Goal: Task Accomplishment & Management: Use online tool/utility

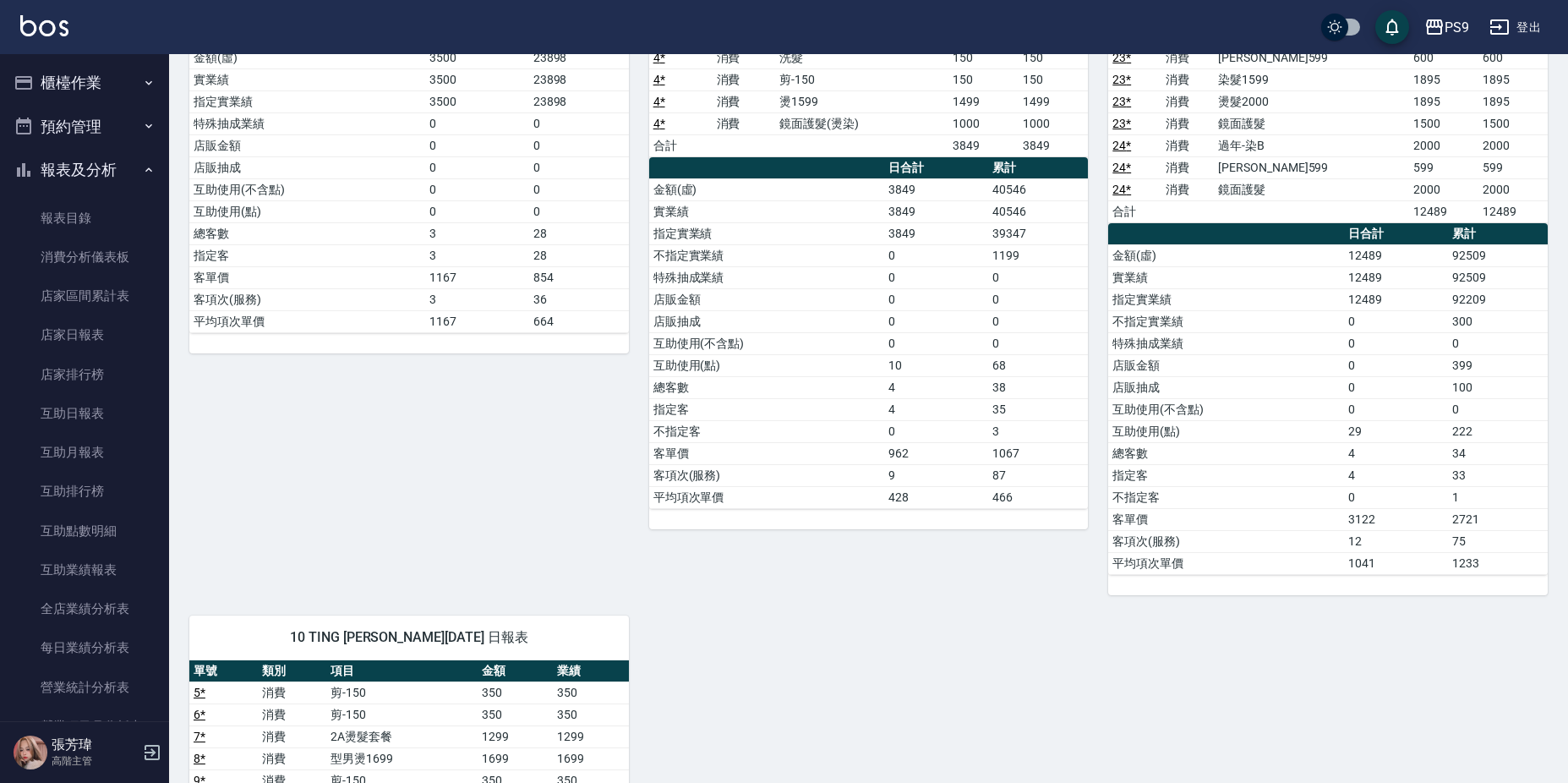
scroll to position [1259, 0]
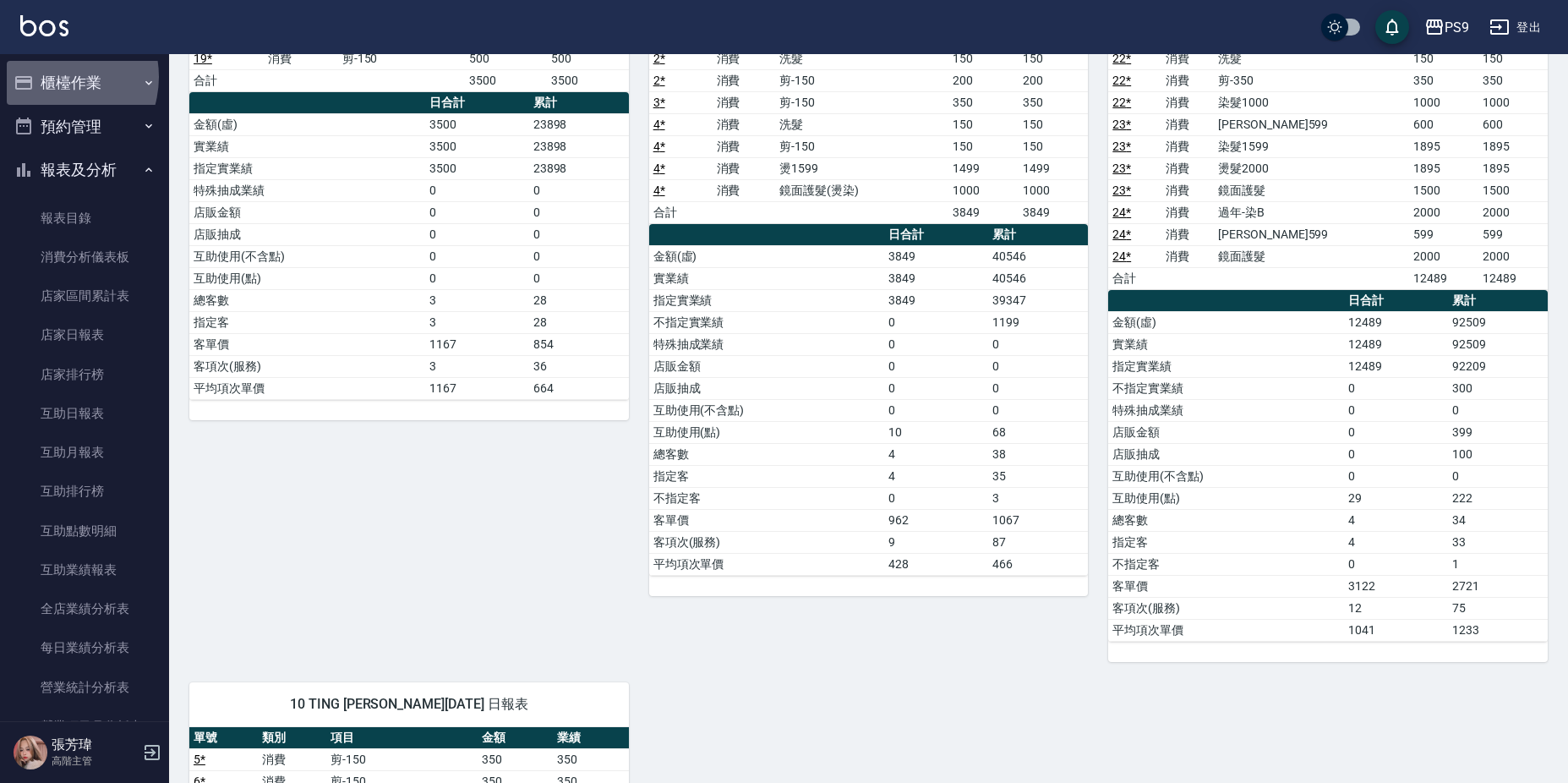
click at [53, 76] on button "櫃檯作業" at bounding box center [85, 83] width 156 height 44
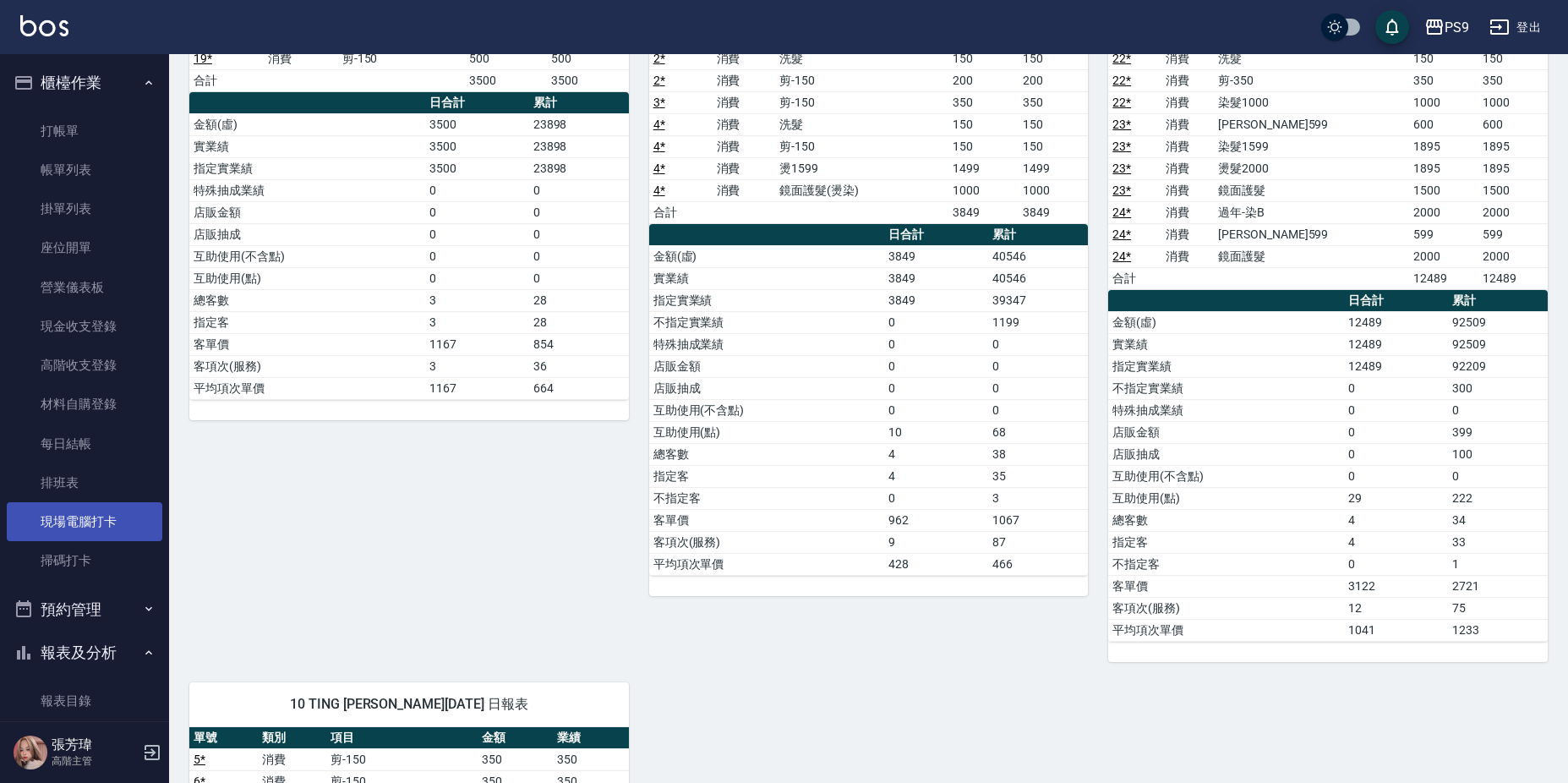
click at [82, 527] on link "現場電腦打卡" at bounding box center [85, 521] width 156 height 39
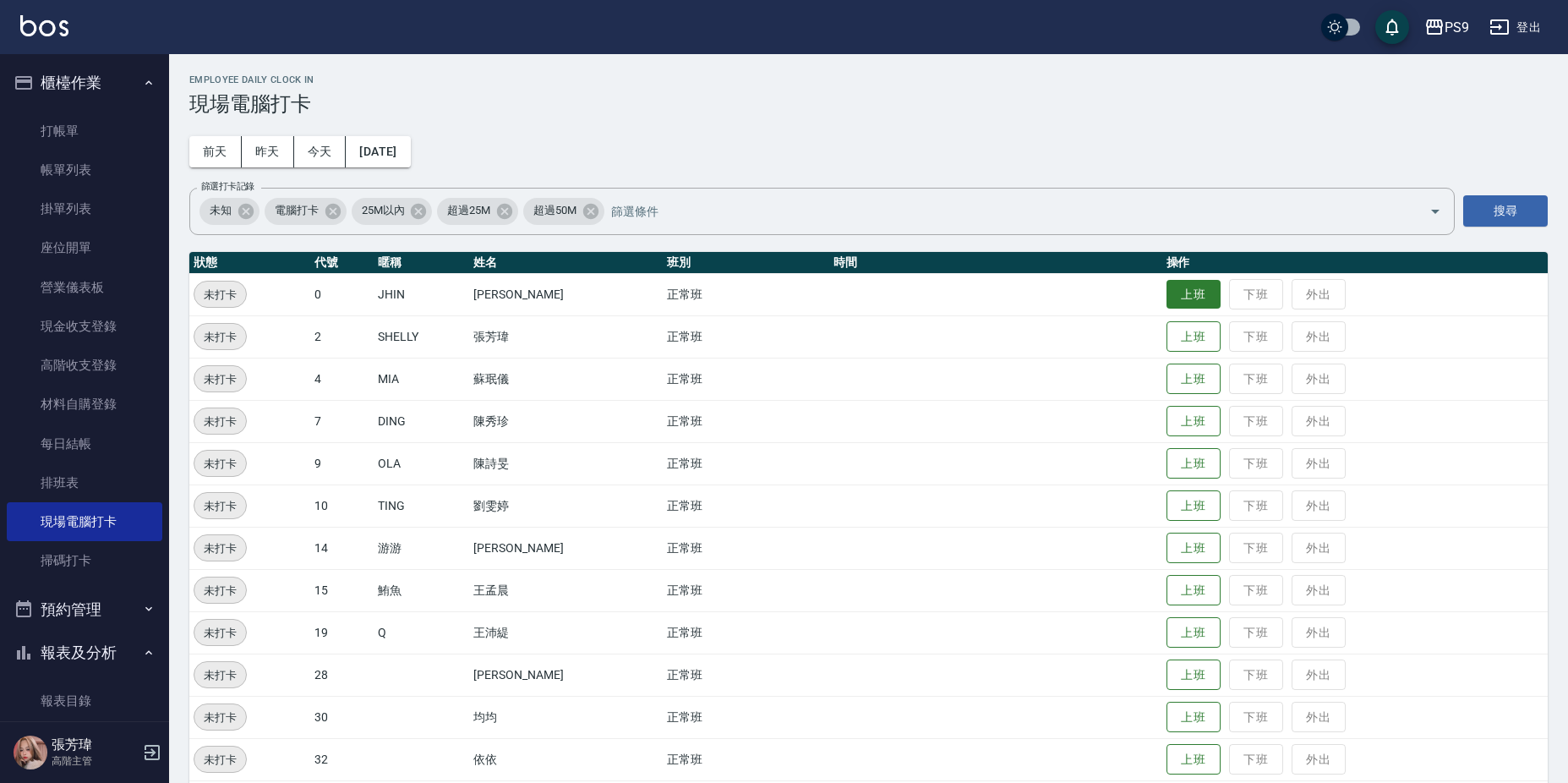
click at [1194, 293] on button "上班" at bounding box center [1193, 295] width 54 height 30
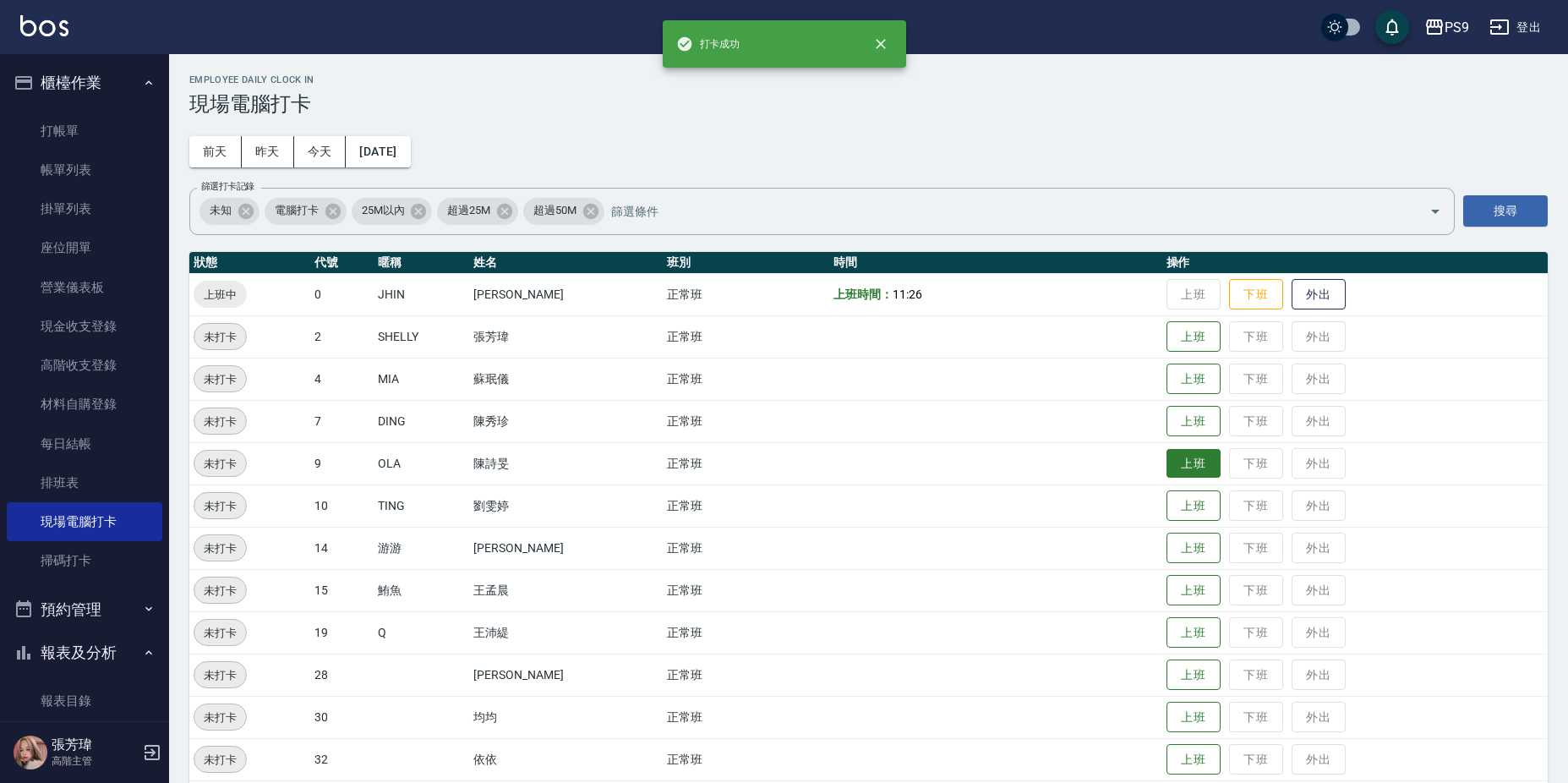
click at [1172, 473] on button "上班" at bounding box center [1193, 464] width 54 height 30
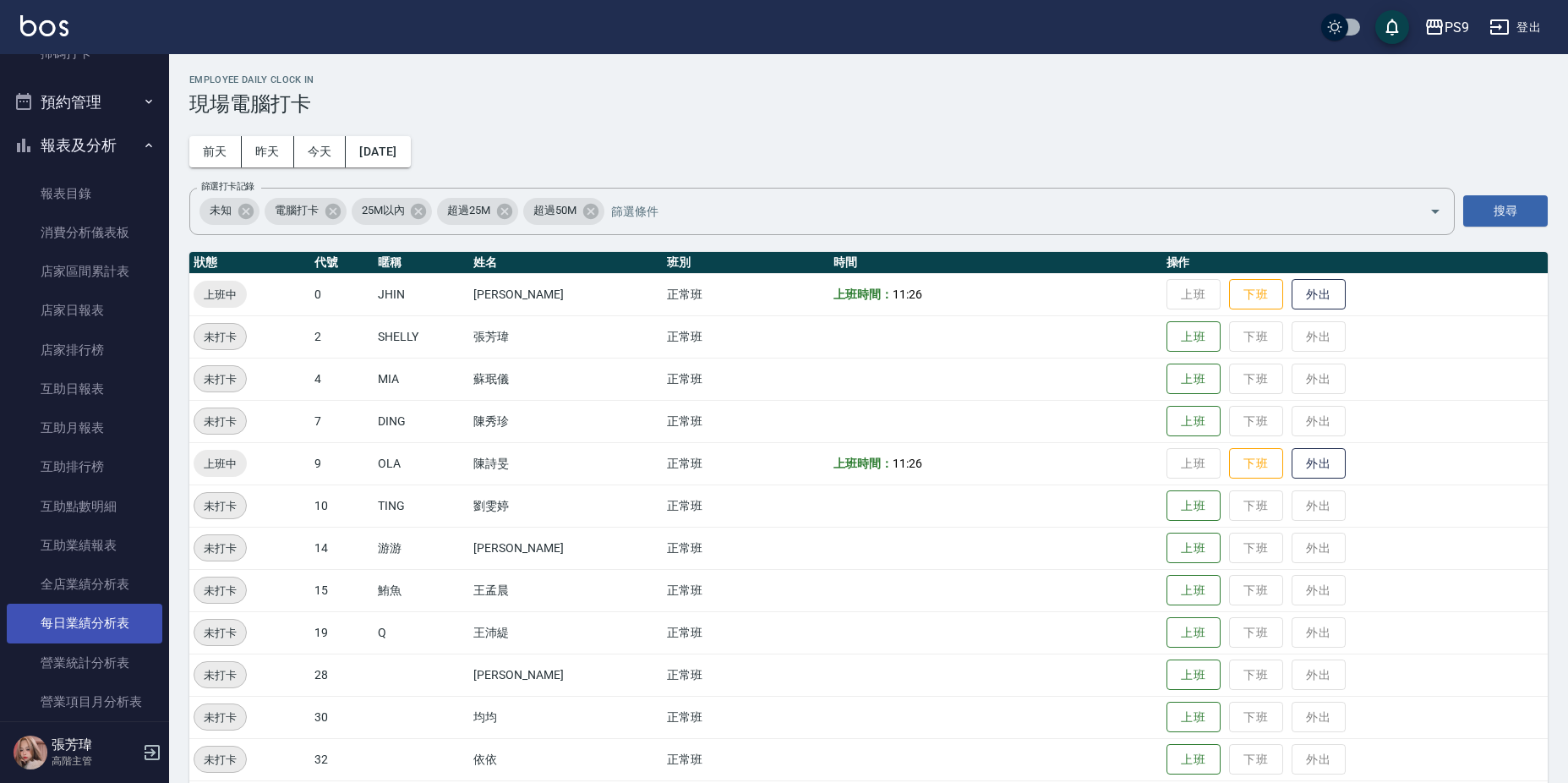
scroll to position [676, 0]
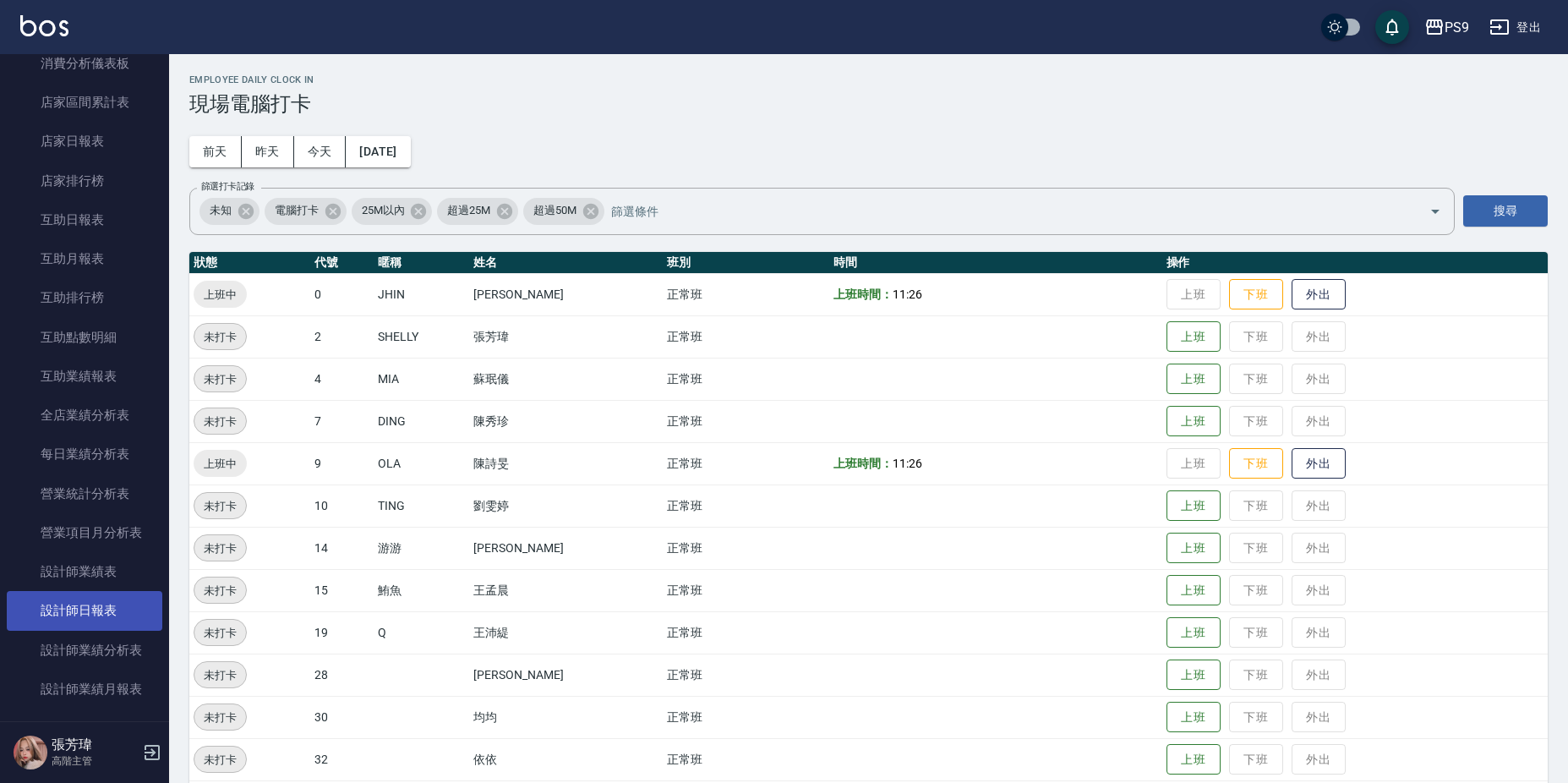
click at [113, 612] on link "設計師日報表" at bounding box center [85, 610] width 156 height 39
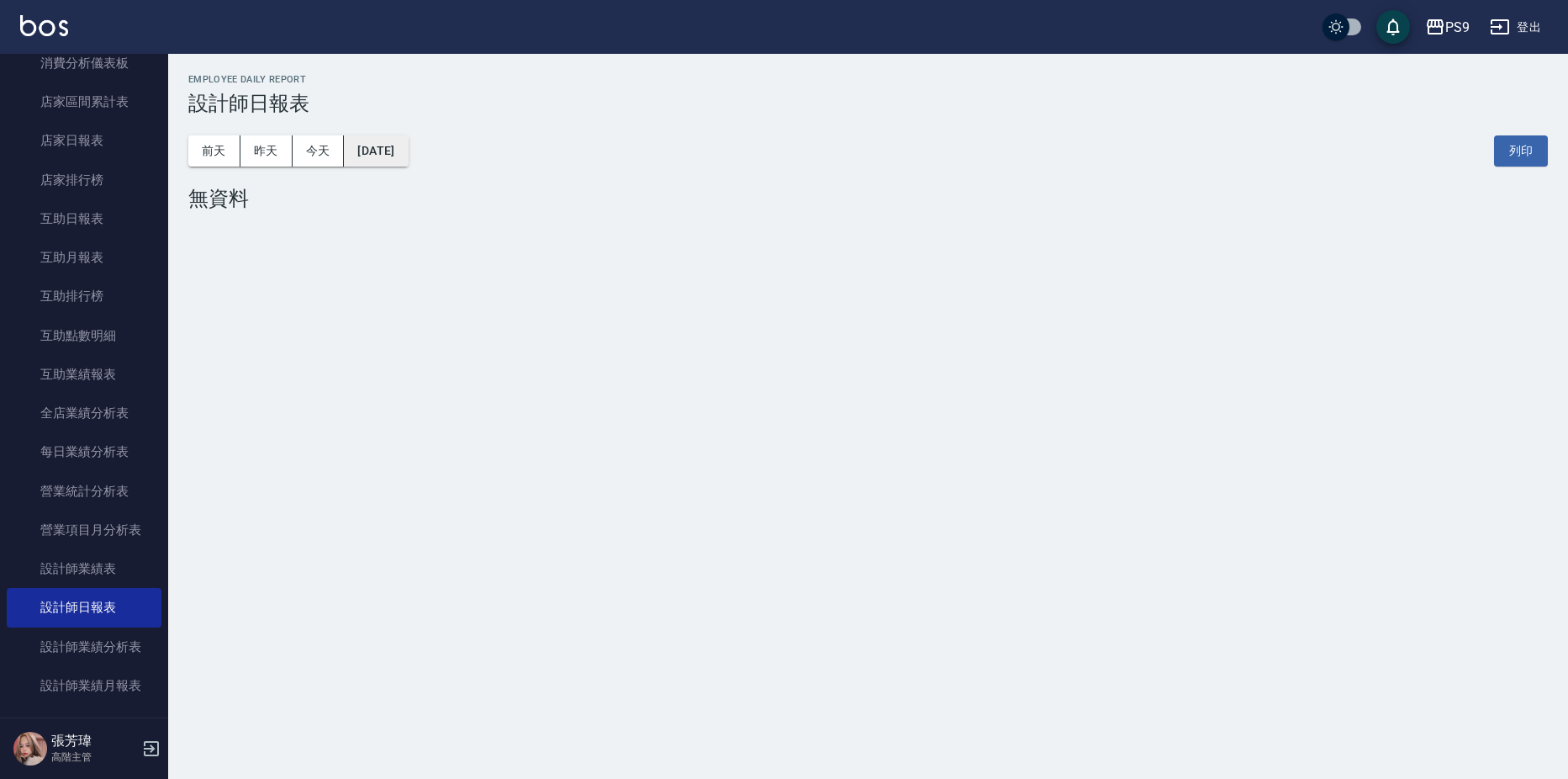
click at [408, 143] on button "[DATE]" at bounding box center [376, 150] width 64 height 31
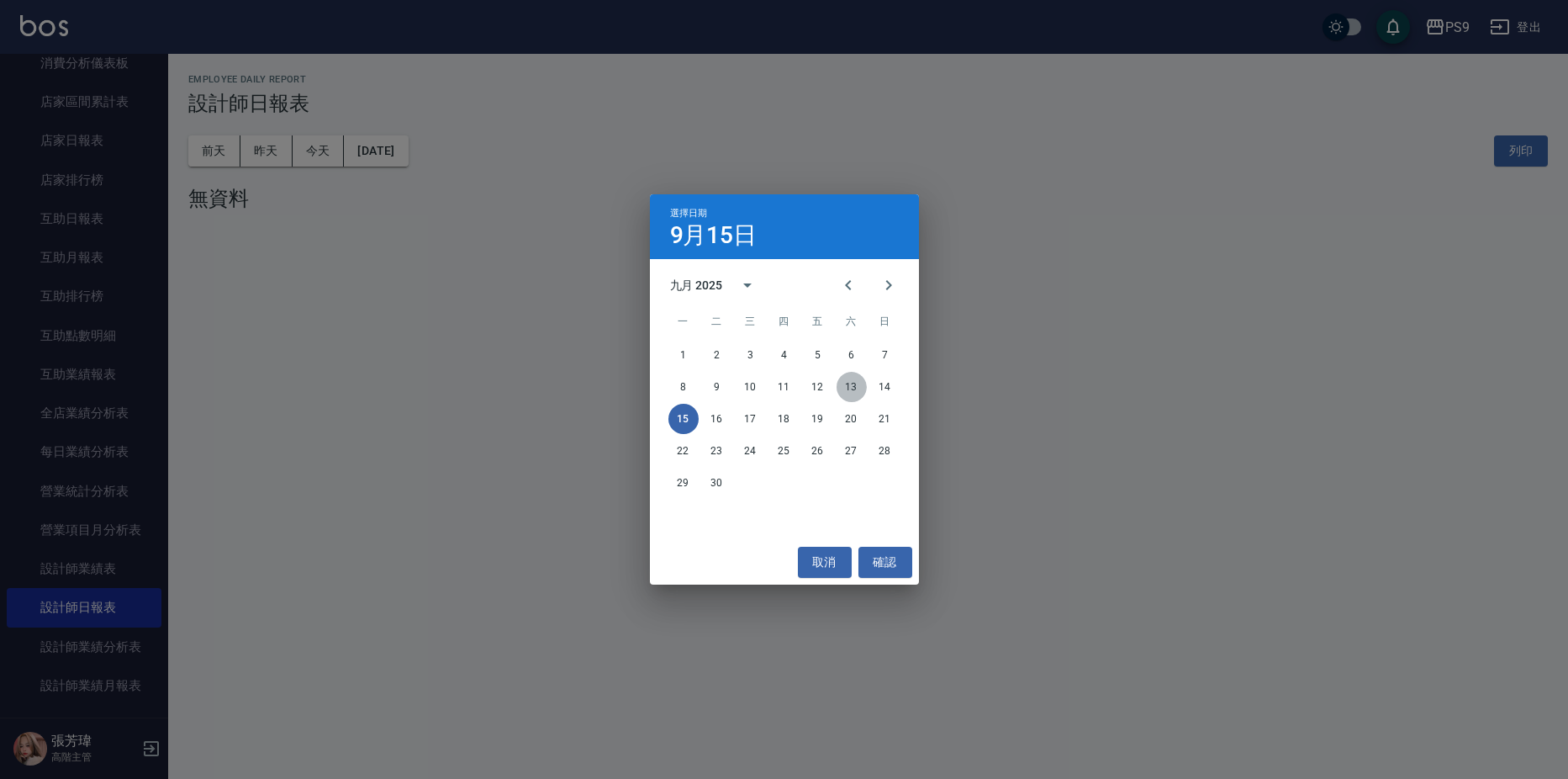
click at [857, 386] on button "13" at bounding box center [852, 387] width 30 height 30
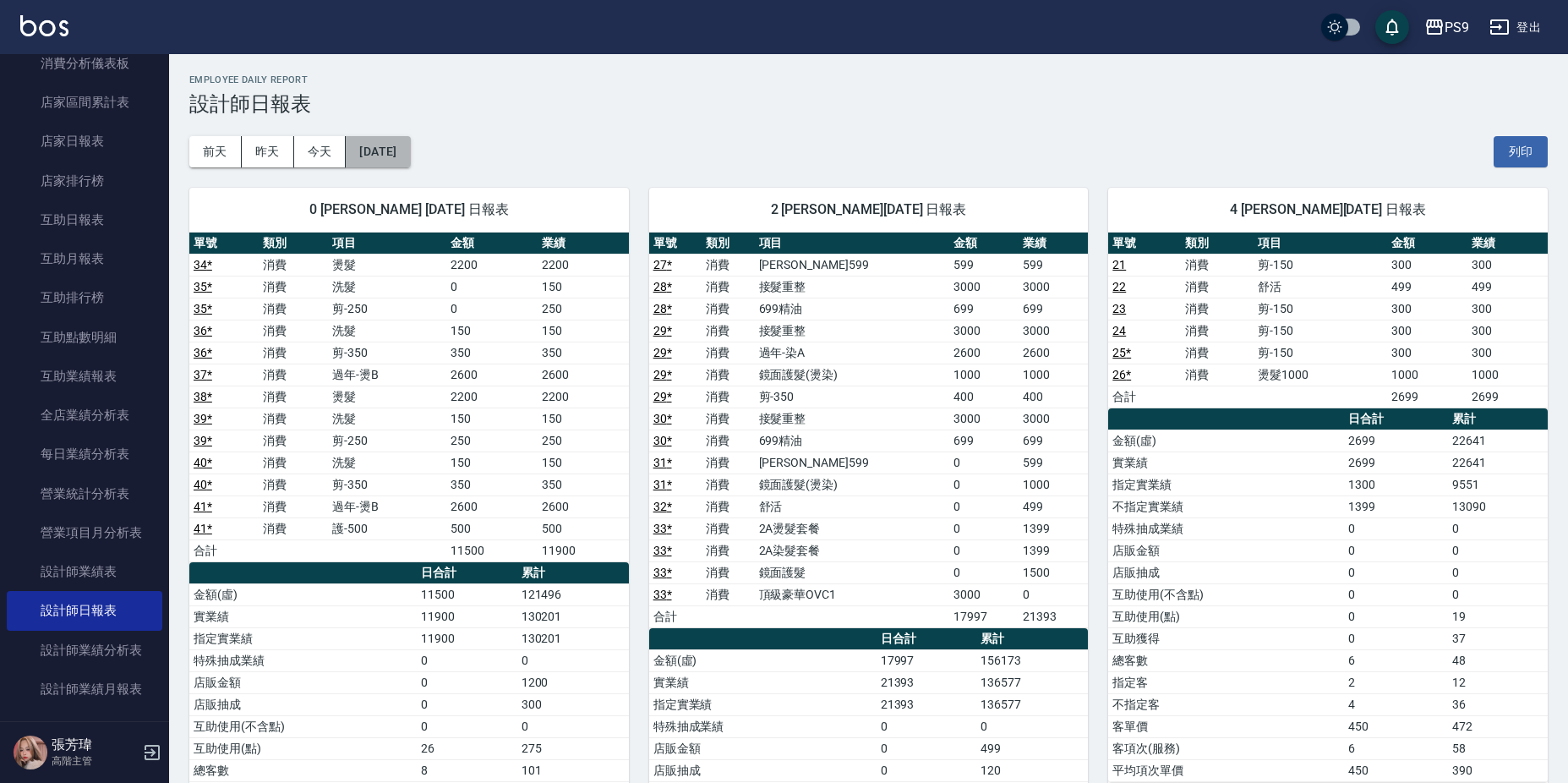
click at [402, 147] on button "[DATE]" at bounding box center [378, 151] width 64 height 31
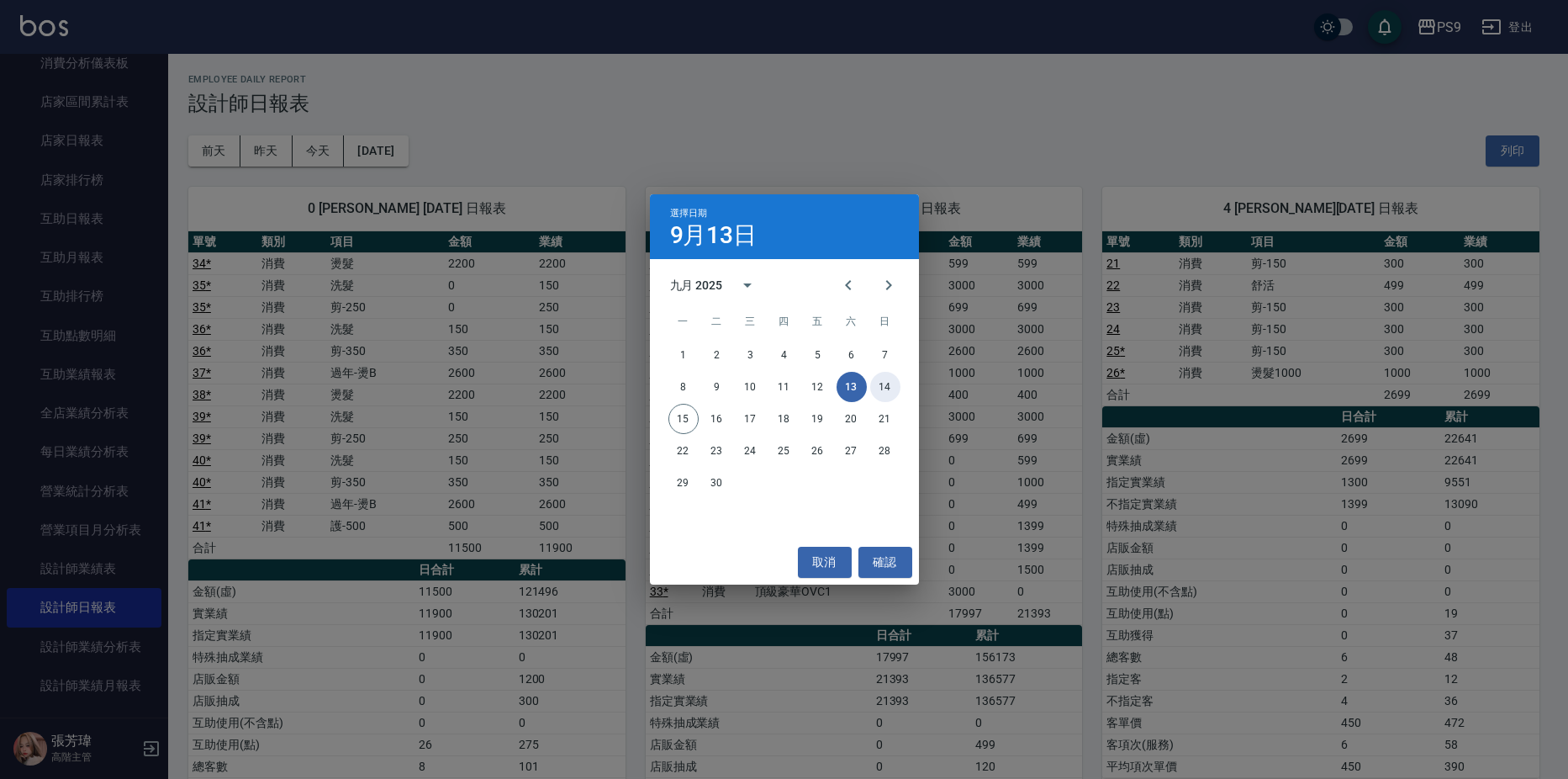
click at [882, 378] on button "14" at bounding box center [885, 387] width 30 height 30
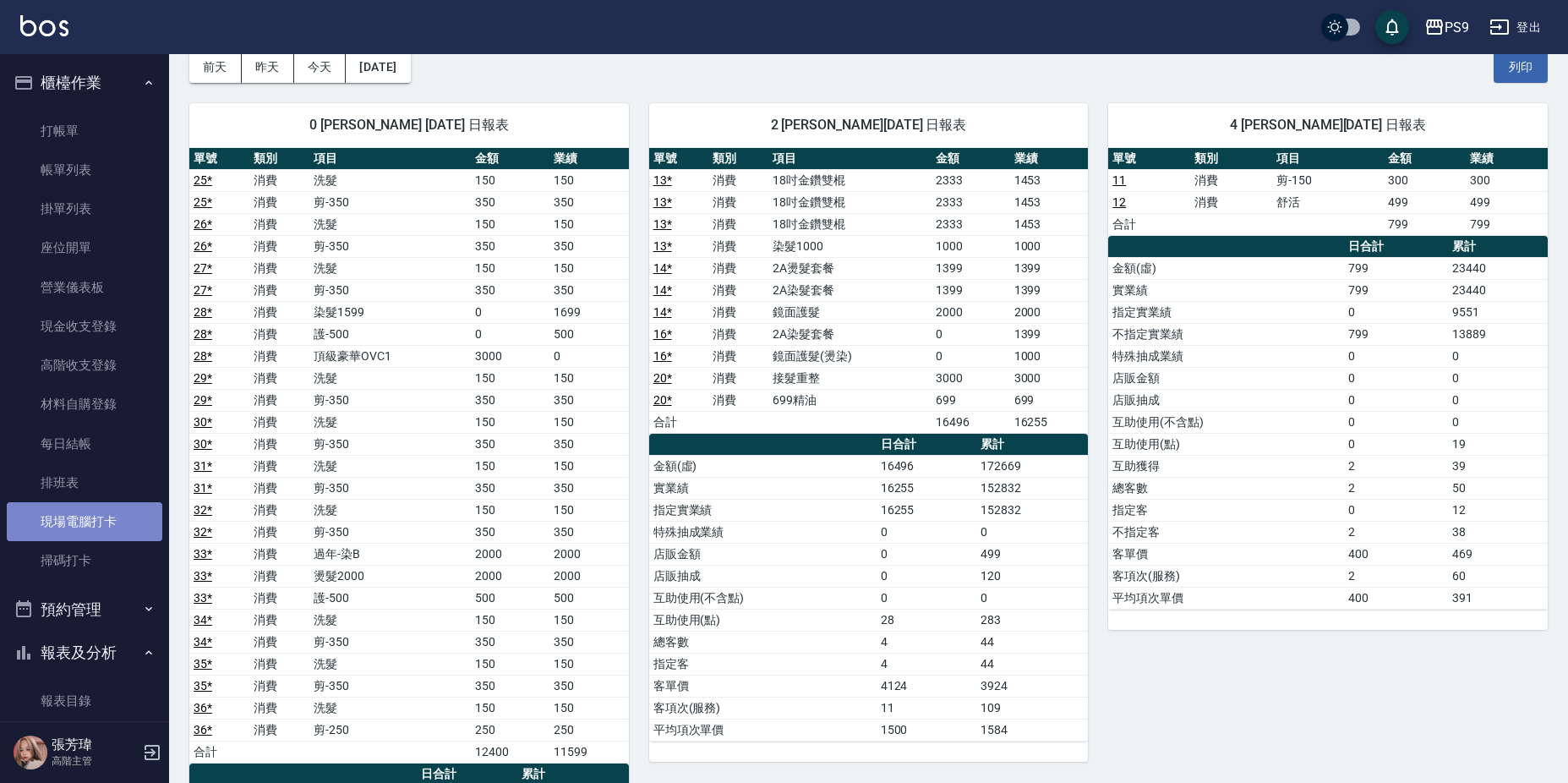
click at [100, 527] on link "現場電腦打卡" at bounding box center [85, 521] width 156 height 39
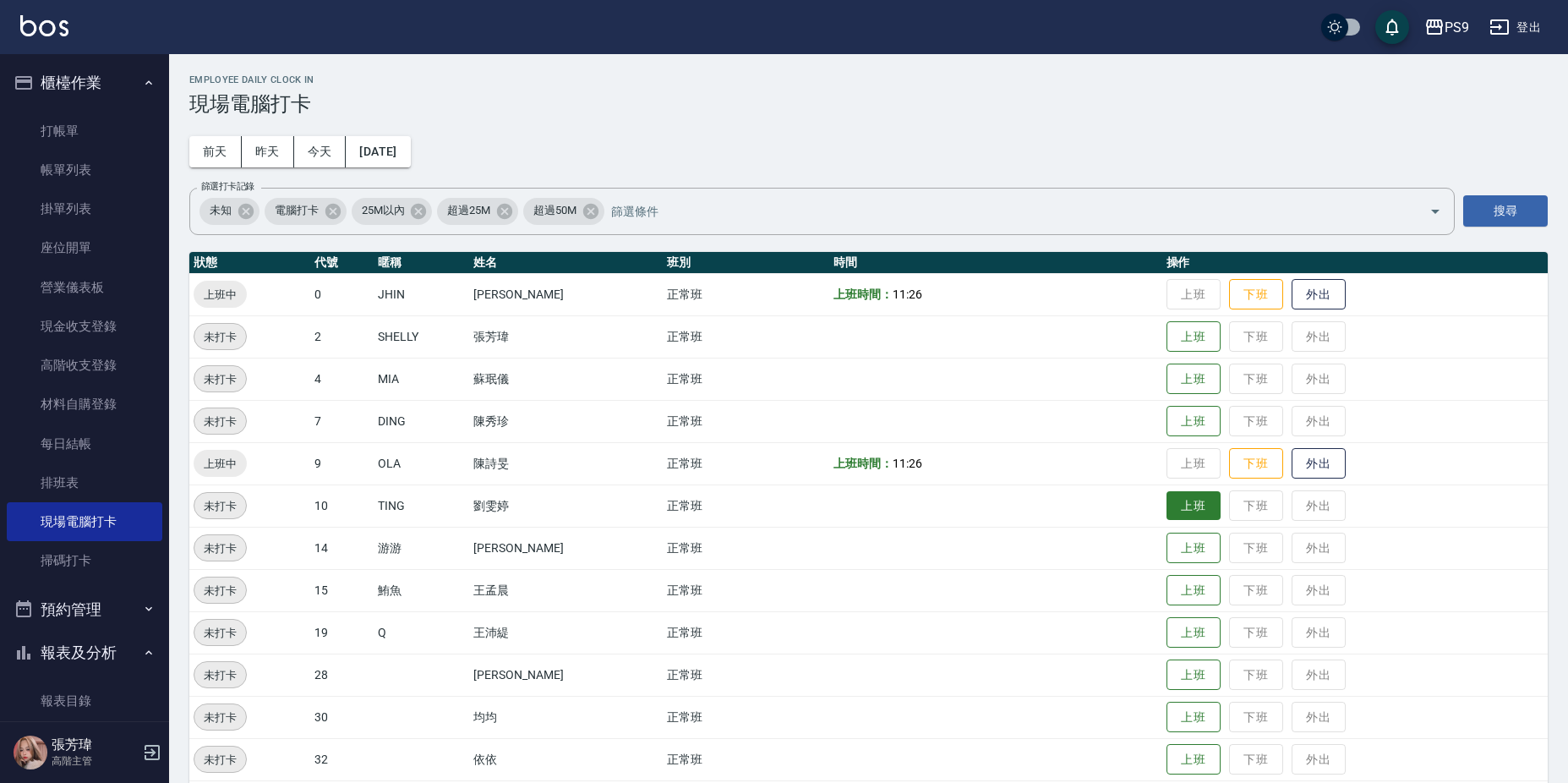
click at [1181, 510] on button "上班" at bounding box center [1193, 506] width 54 height 30
click at [1171, 423] on button "上班" at bounding box center [1193, 422] width 54 height 30
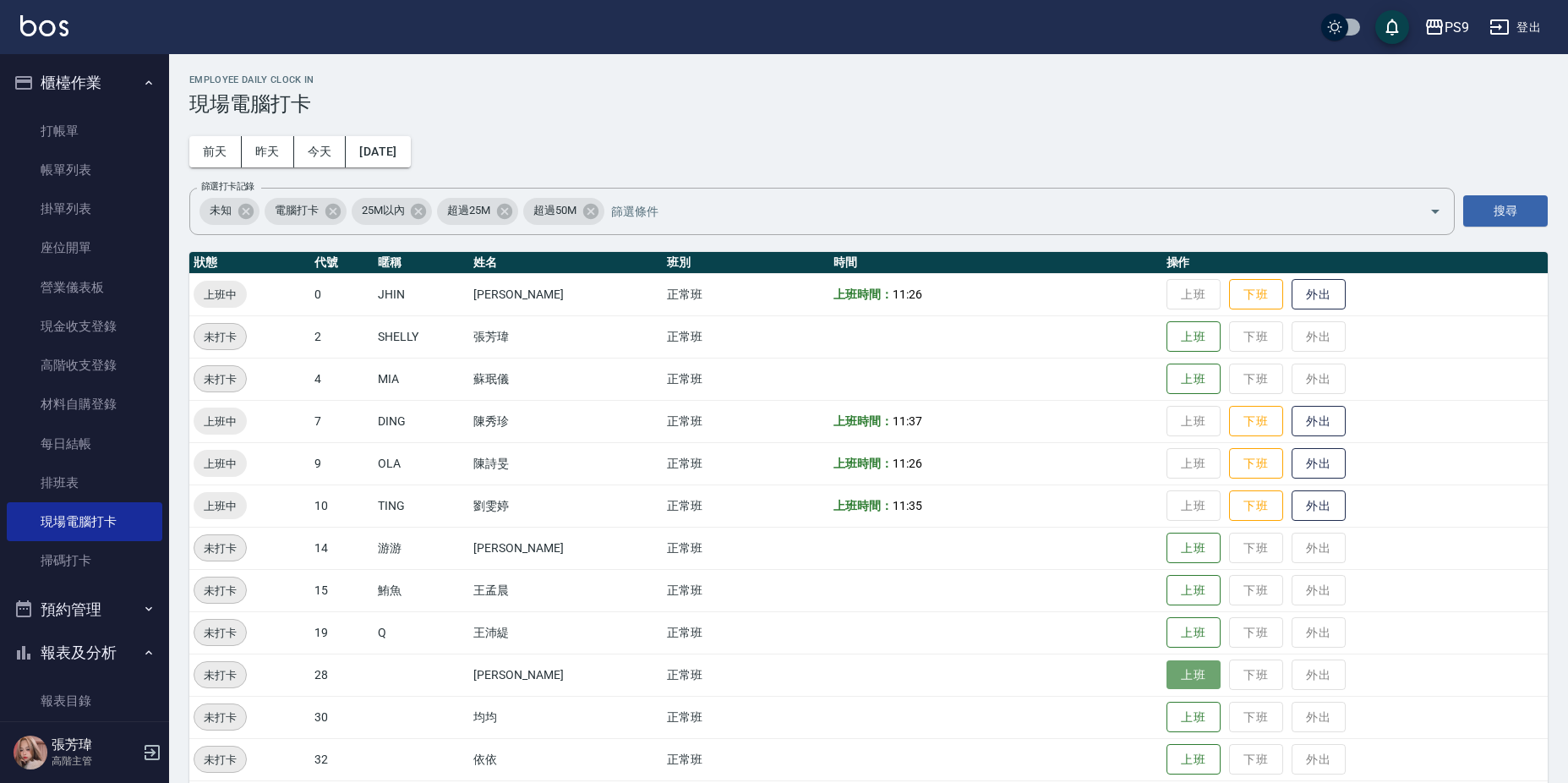
click at [1186, 676] on button "上班" at bounding box center [1193, 675] width 54 height 30
click at [1192, 621] on button "上班" at bounding box center [1193, 633] width 54 height 30
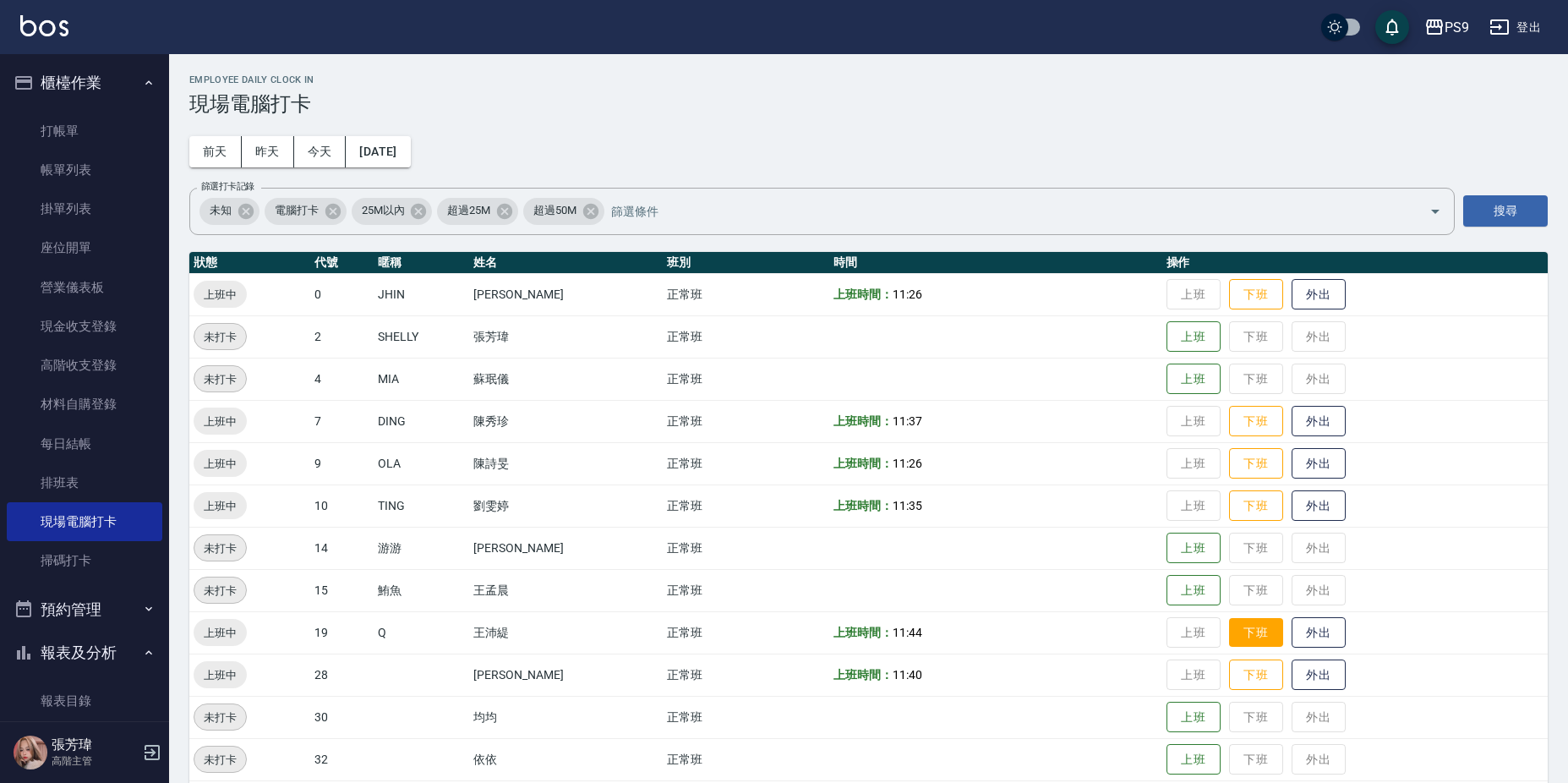
click at [1250, 636] on button "下班" at bounding box center [1256, 633] width 54 height 30
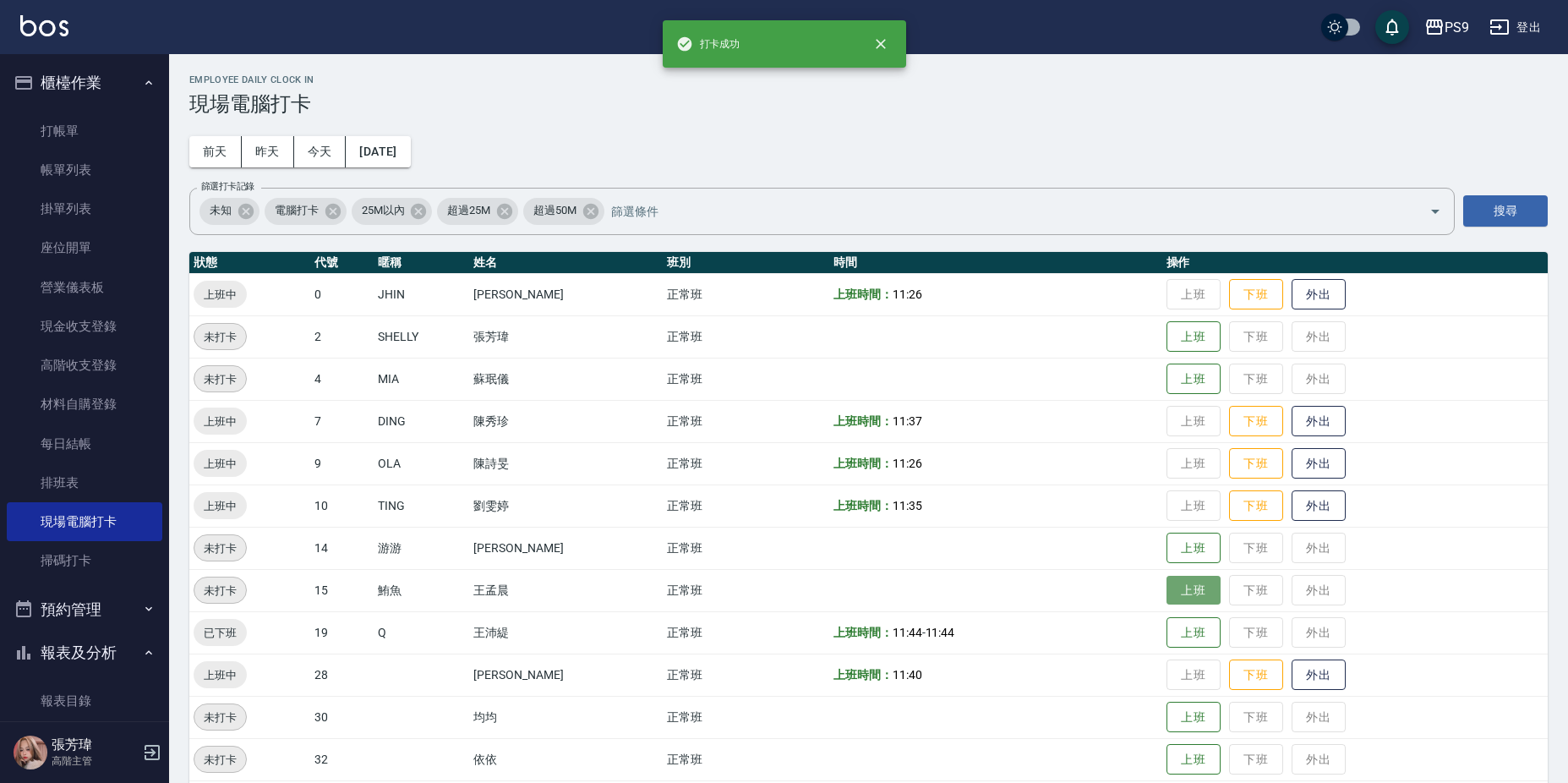
click at [1166, 576] on button "上班" at bounding box center [1193, 591] width 54 height 30
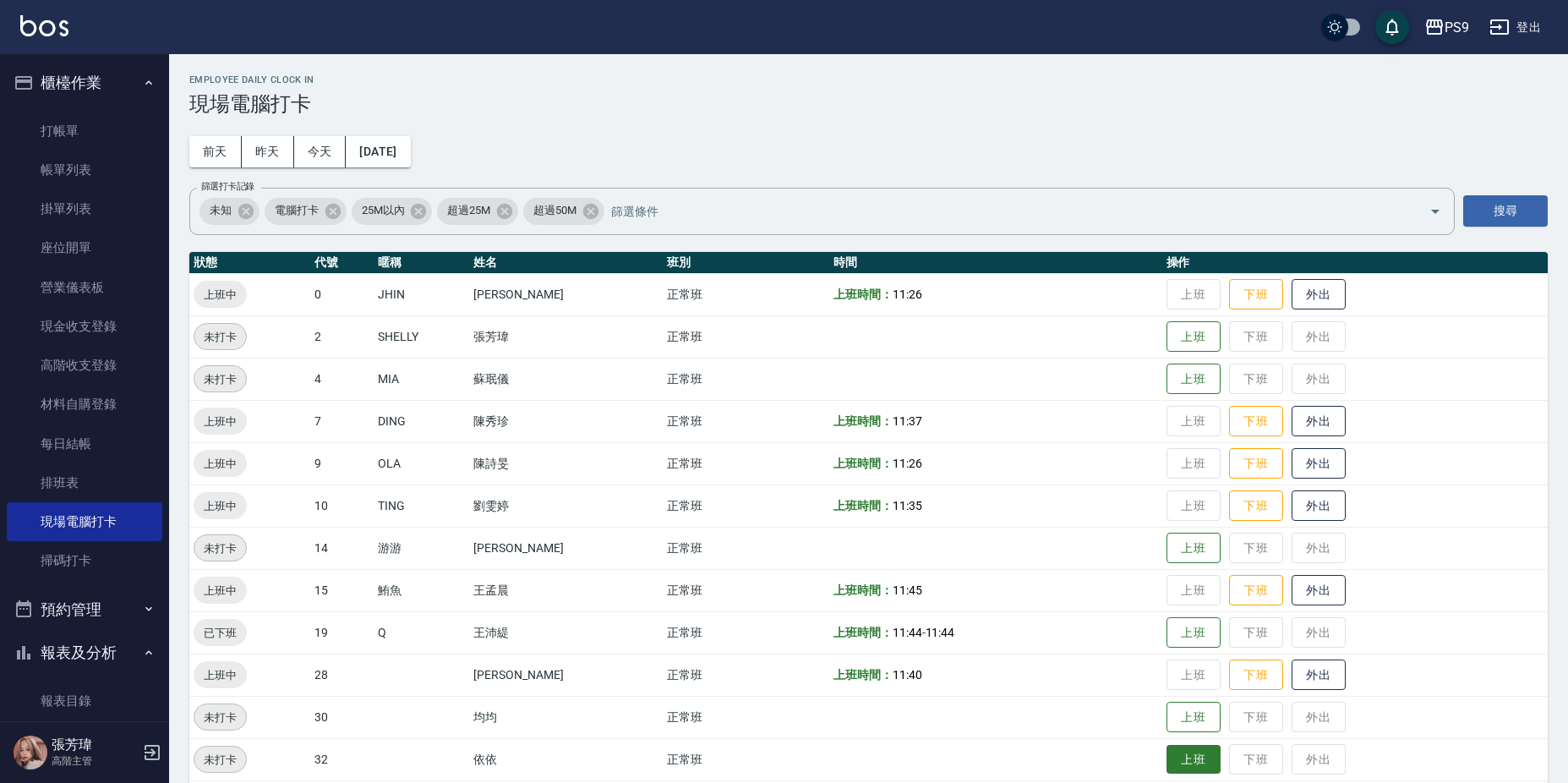
click at [1180, 767] on button "上班" at bounding box center [1193, 760] width 54 height 30
